Goal: Task Accomplishment & Management: Manage account settings

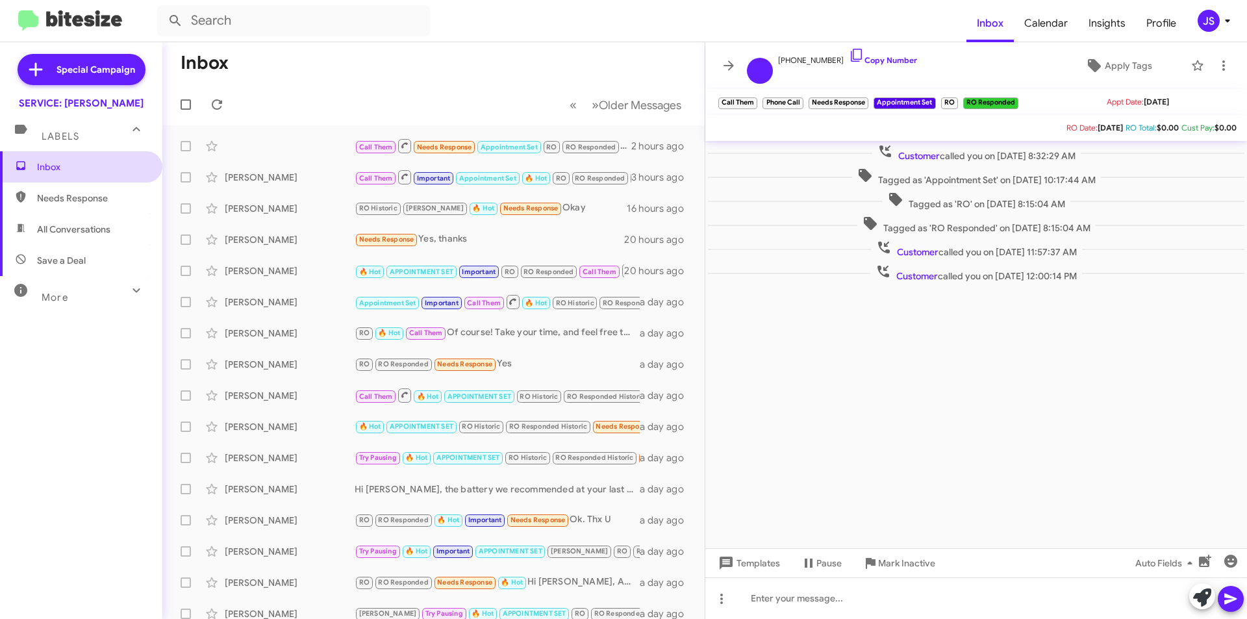
click at [45, 164] on span "Inbox" at bounding box center [92, 166] width 110 height 13
